Goal: Navigation & Orientation: Find specific page/section

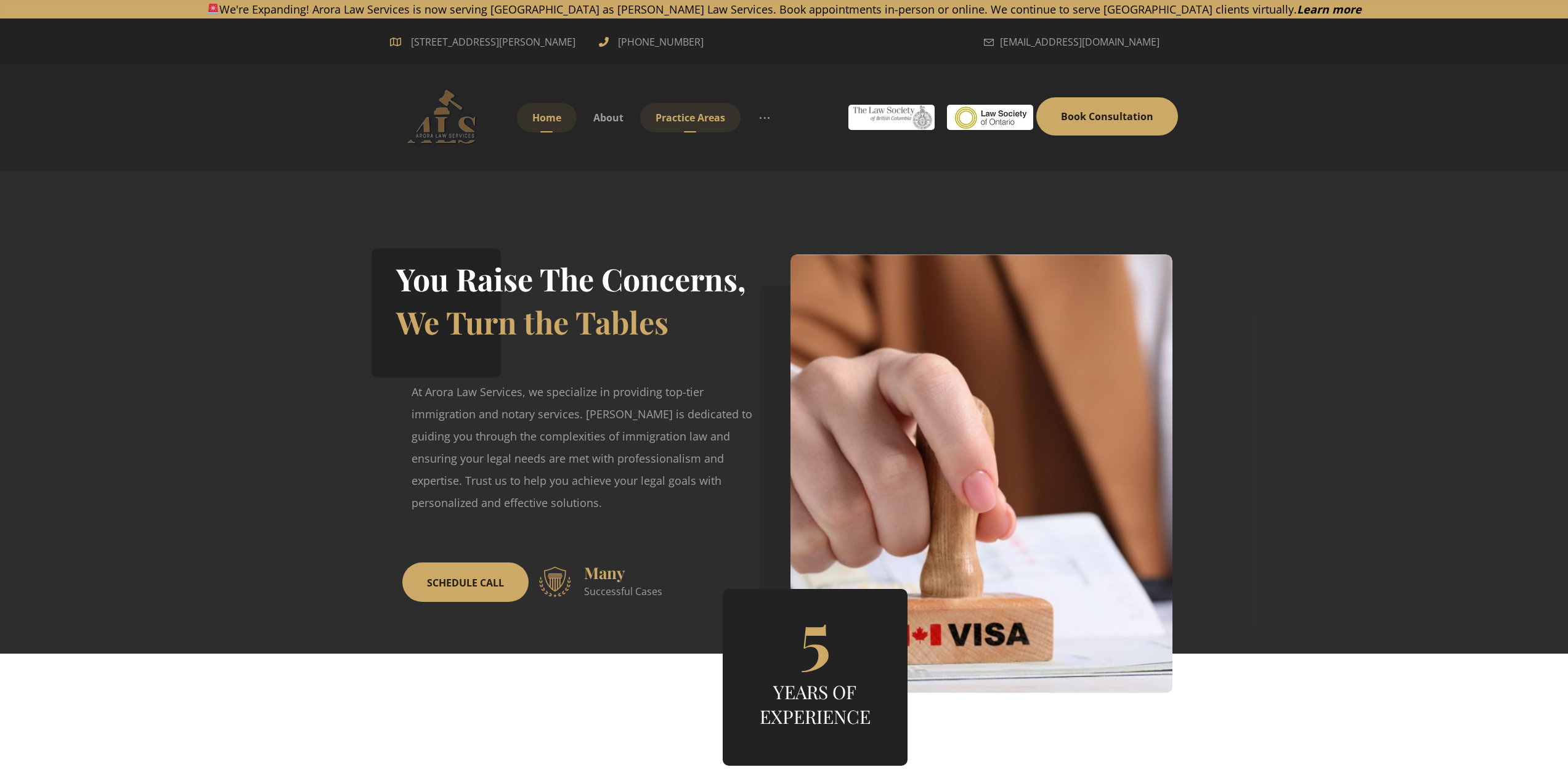
click at [675, 114] on span "Practice Areas" at bounding box center [690, 118] width 69 height 13
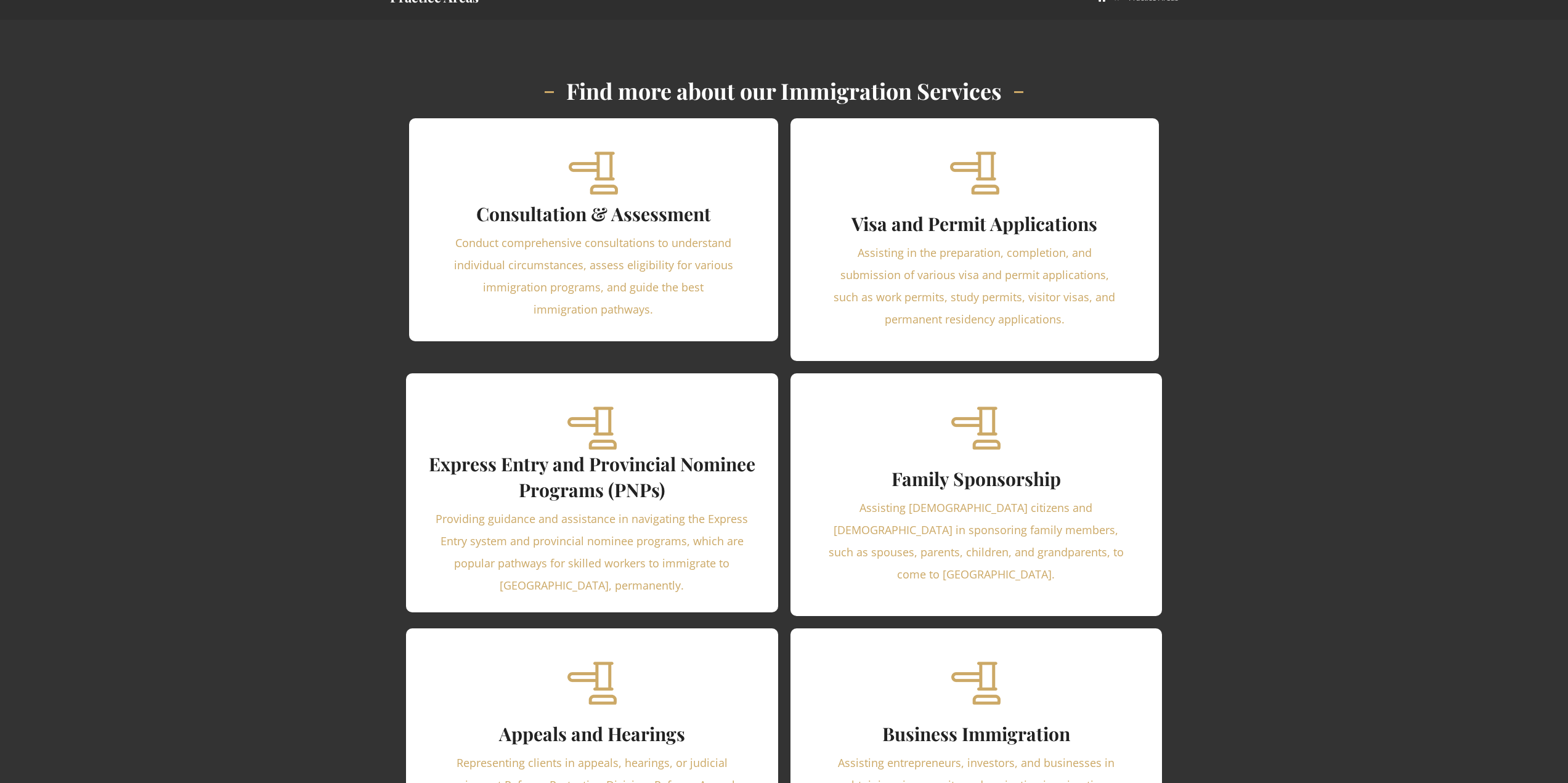
scroll to position [135, 0]
